Goal: Task Accomplishment & Management: Manage account settings

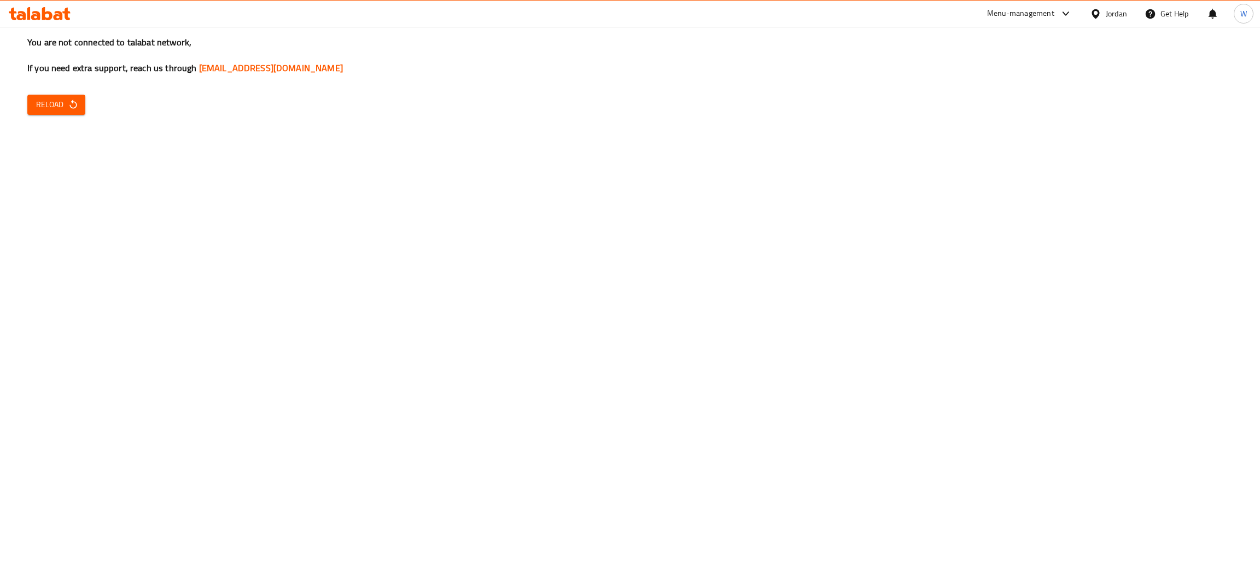
click at [59, 107] on span "Reload" at bounding box center [56, 105] width 40 height 14
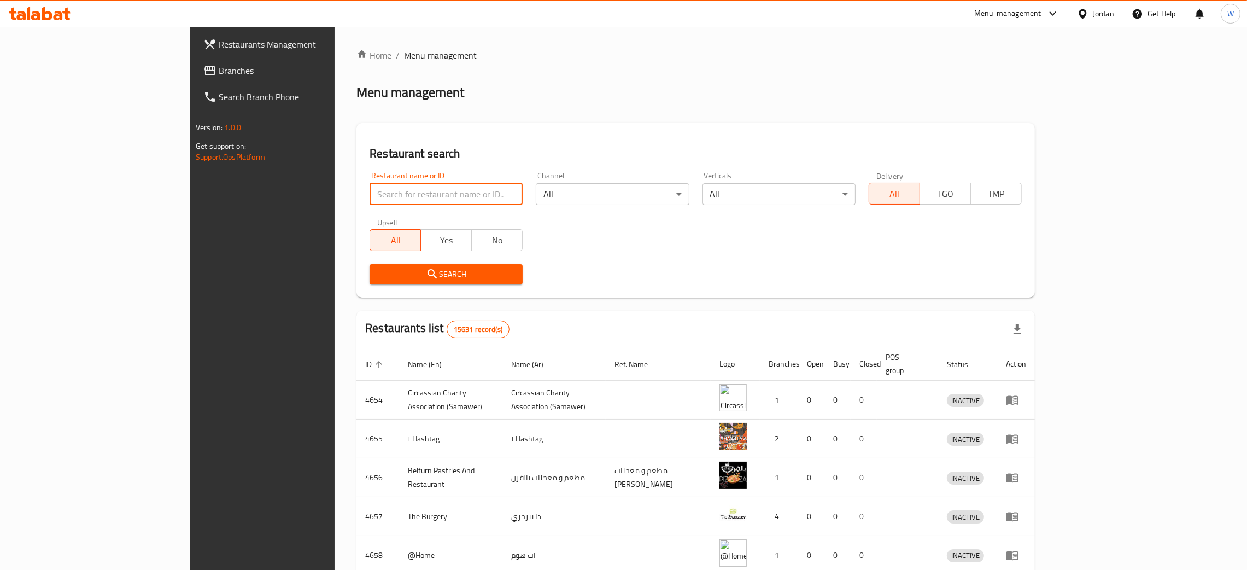
click at [370, 185] on input "search" at bounding box center [446, 194] width 153 height 22
type input "ل"
type input "golden pea"
click button "Search" at bounding box center [446, 274] width 153 height 20
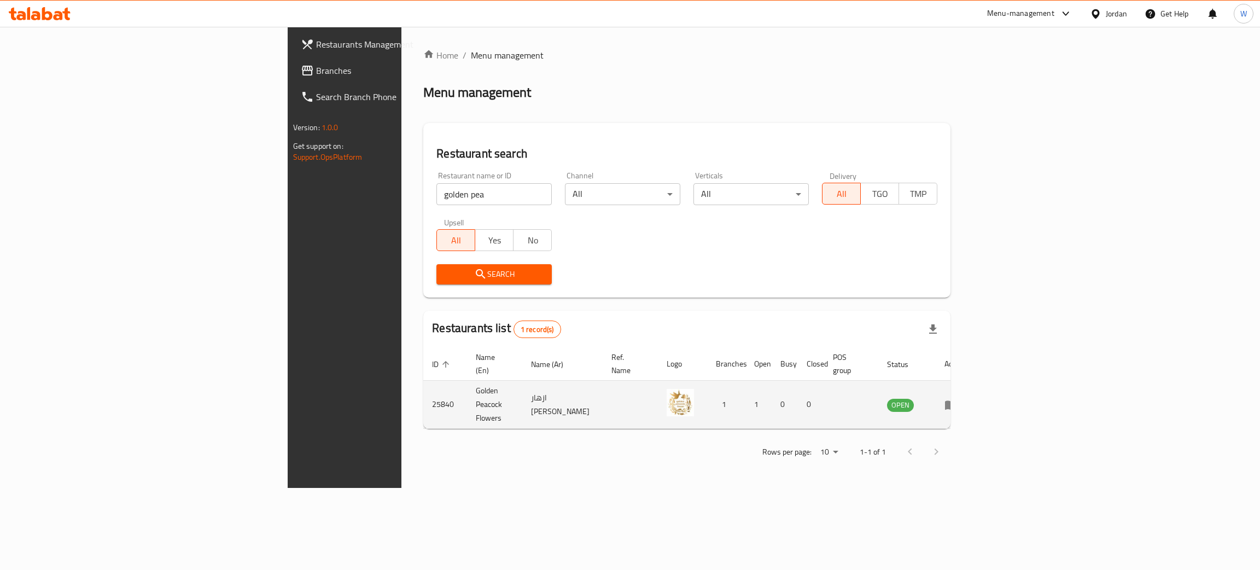
click at [973, 384] on td "enhanced table" at bounding box center [954, 405] width 38 height 48
click at [957, 400] on icon "enhanced table" at bounding box center [951, 404] width 12 height 9
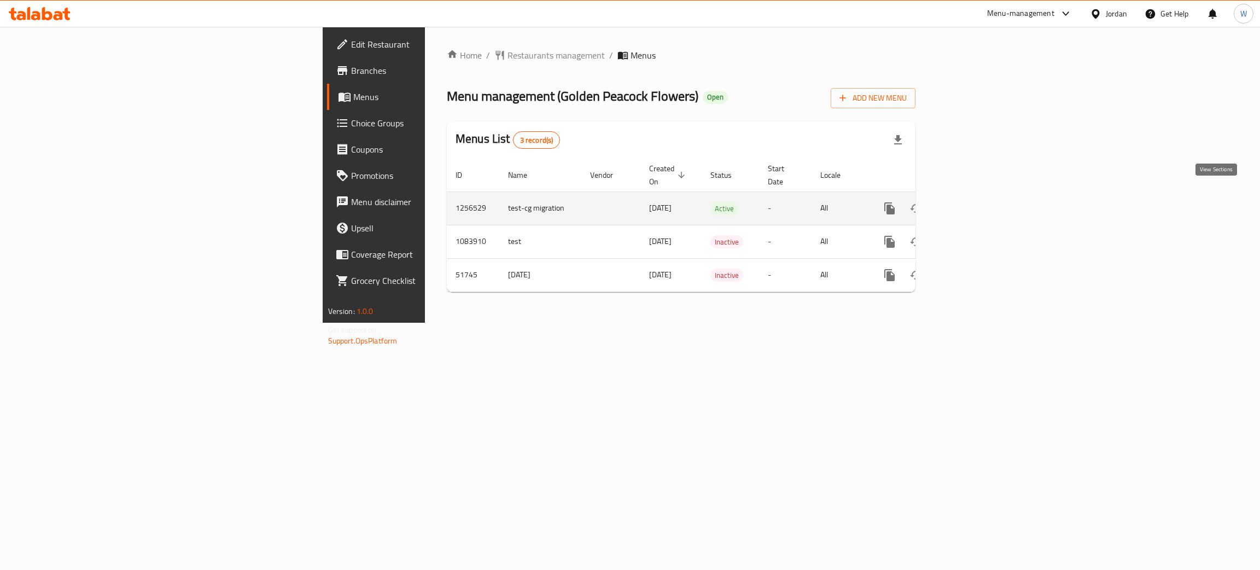
click at [975, 202] on icon "enhanced table" at bounding box center [968, 208] width 13 height 13
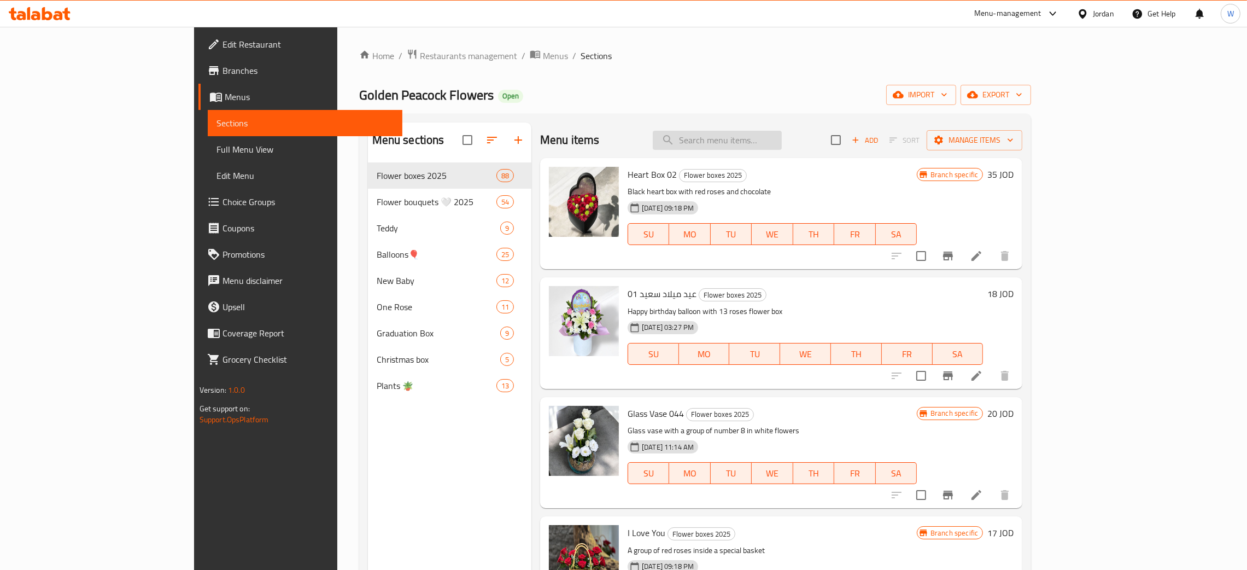
click at [774, 147] on input "search" at bounding box center [717, 140] width 129 height 19
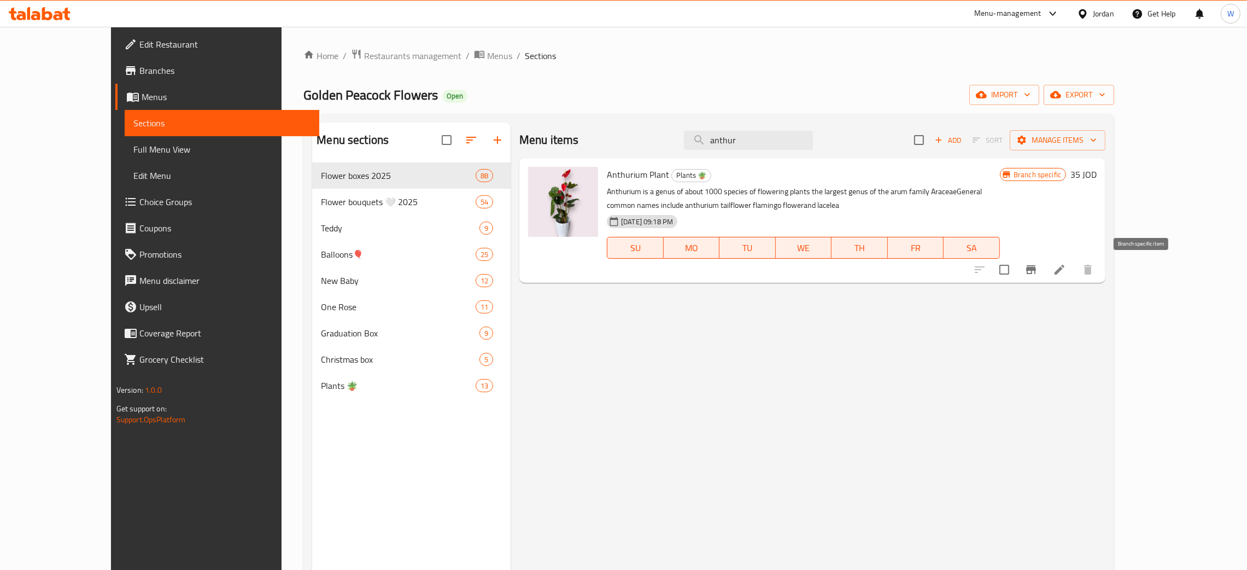
type input "anthur"
click at [1036, 270] on icon "Branch-specific-item" at bounding box center [1031, 269] width 10 height 9
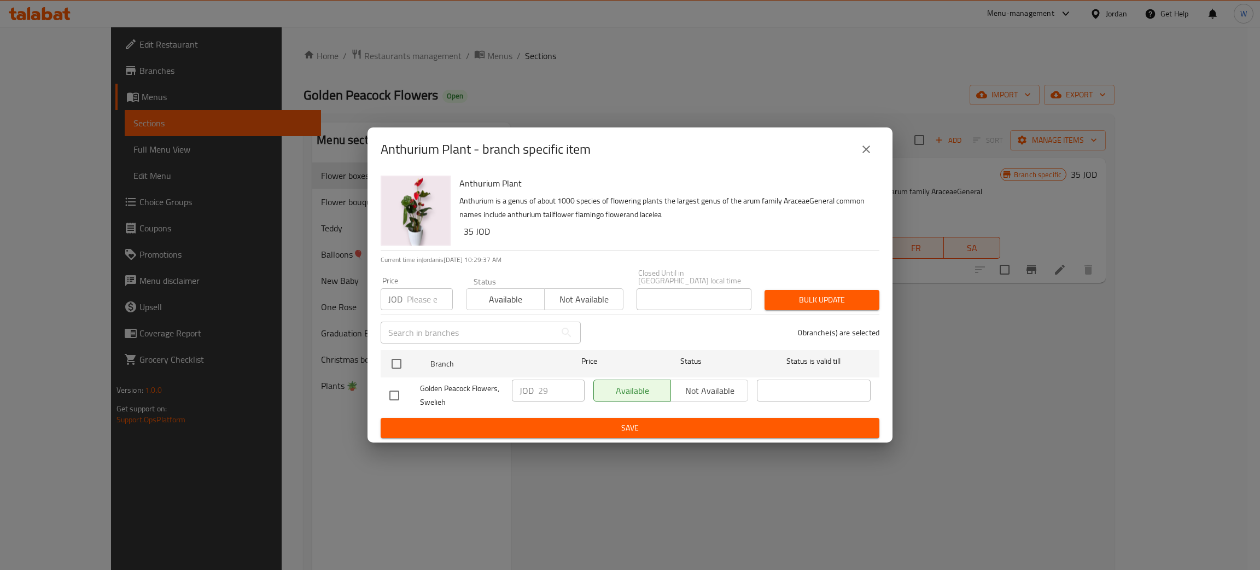
click at [391, 385] on input "checkbox" at bounding box center [394, 395] width 23 height 23
checkbox input "true"
drag, startPoint x: 548, startPoint y: 390, endPoint x: 491, endPoint y: 389, distance: 57.4
click at [491, 389] on div "Golden Peacock Flowers, Swelieh JOD 29 ​ Available Not available ​" at bounding box center [630, 395] width 490 height 40
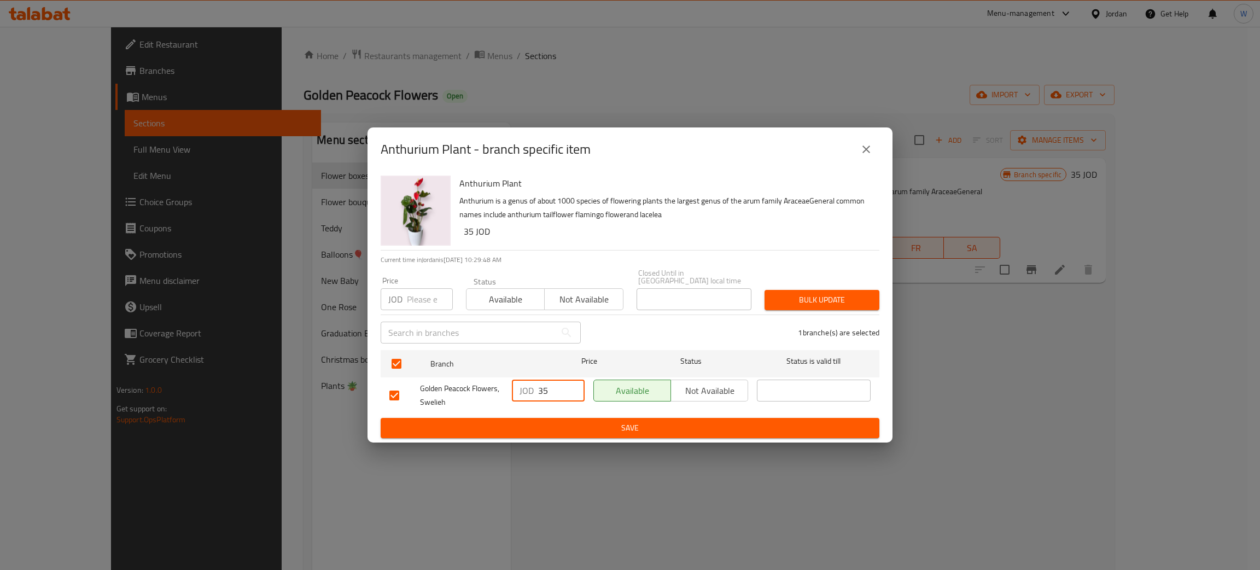
type input "35"
click at [637, 431] on span "Save" at bounding box center [629, 428] width 481 height 14
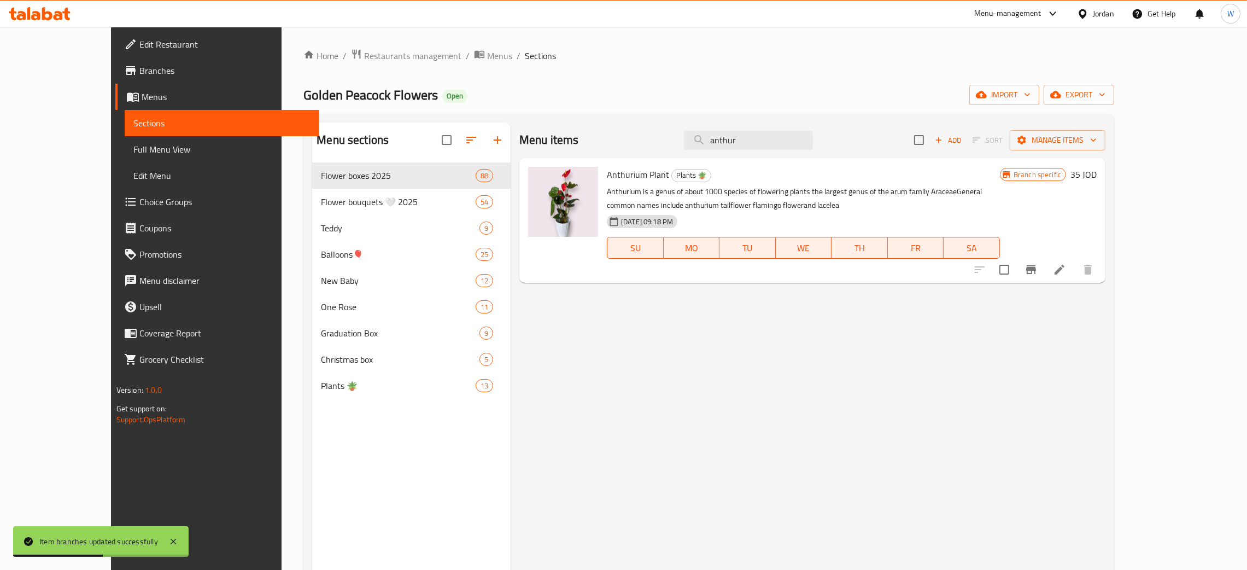
drag, startPoint x: 787, startPoint y: 141, endPoint x: 614, endPoint y: 139, distance: 172.8
click at [614, 139] on div "Menu items anthur Add Sort Manage items" at bounding box center [812, 140] width 586 height 36
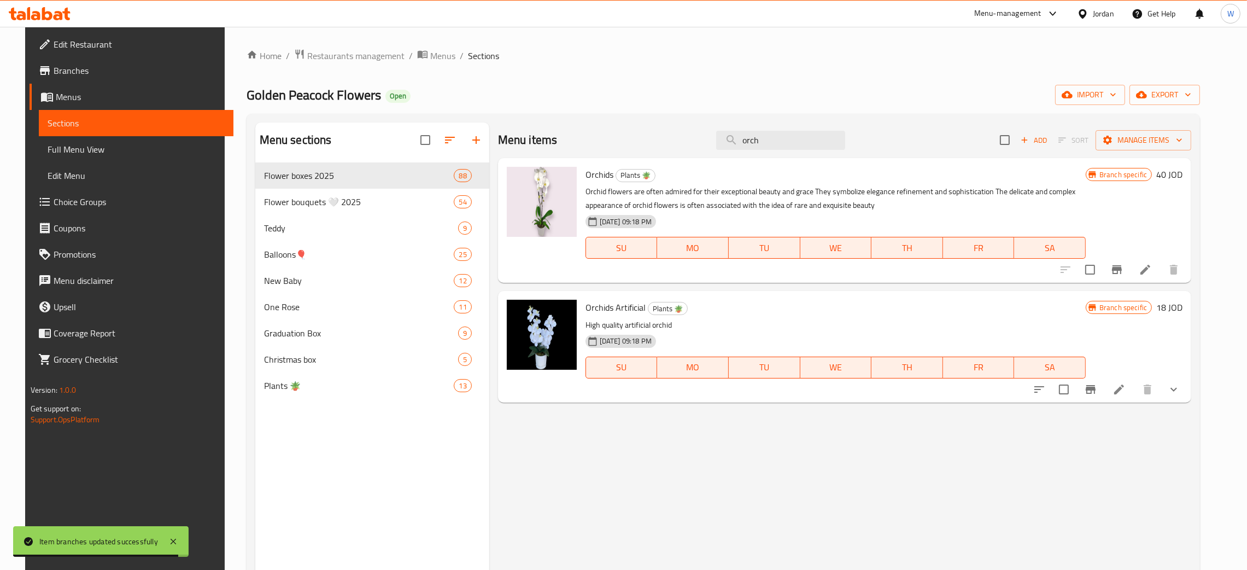
type input "orch"
click at [1130, 272] on button "Branch-specific-item" at bounding box center [1117, 269] width 26 height 26
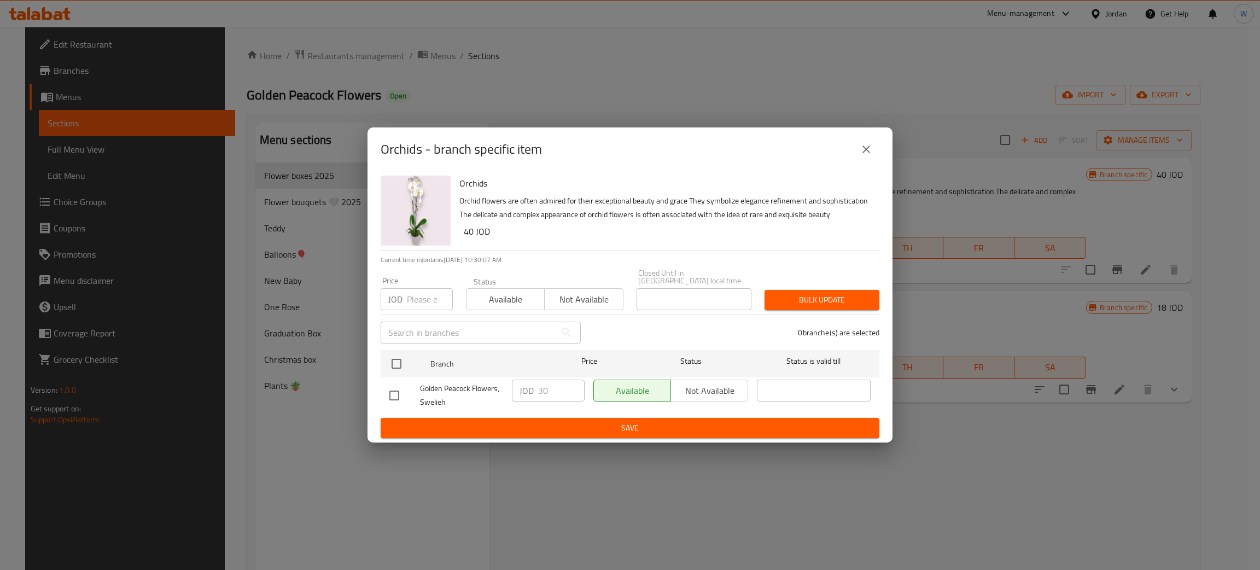
click at [397, 397] on input "checkbox" at bounding box center [394, 395] width 23 height 23
checkbox input "true"
drag, startPoint x: 554, startPoint y: 389, endPoint x: 490, endPoint y: 389, distance: 63.4
click at [490, 389] on div "Golden Peacock Flowers, Swelieh JOD 30 ​ Available Not available ​" at bounding box center [630, 395] width 490 height 40
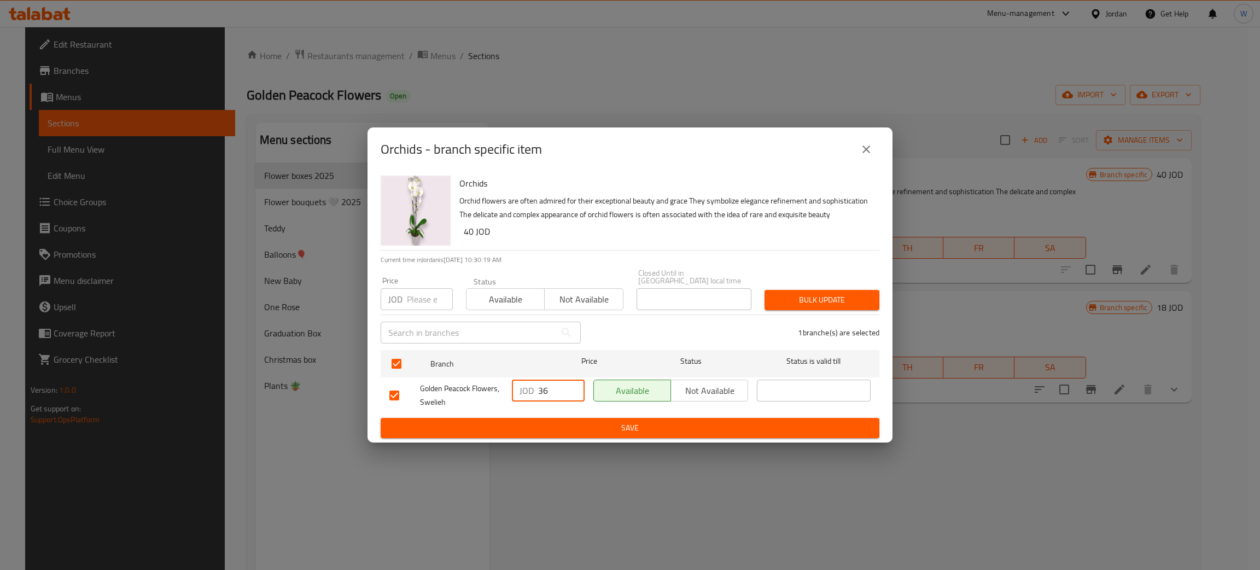
type input "36"
click at [674, 425] on span "Save" at bounding box center [629, 428] width 481 height 14
